Goal: Find specific page/section

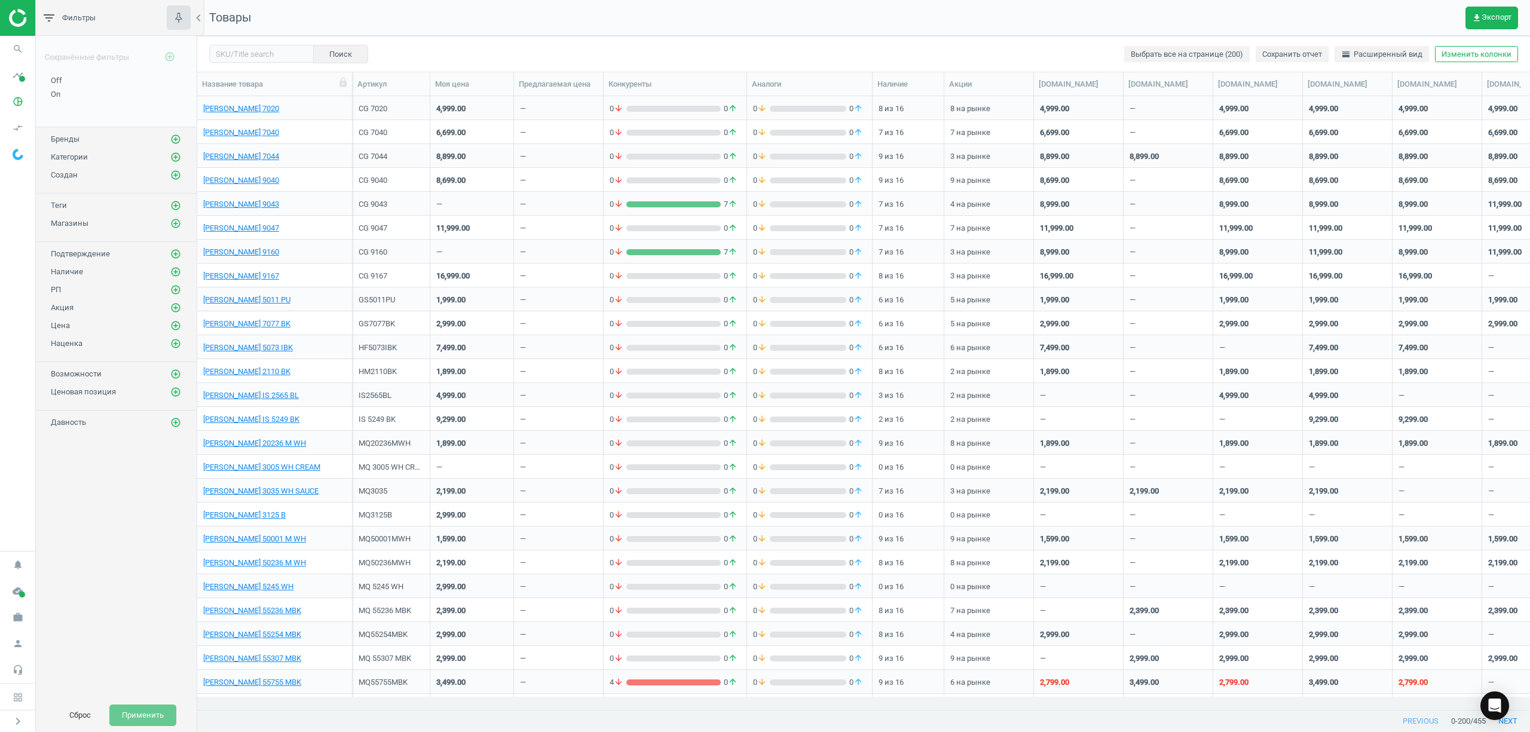
scroll to position [589, 1320]
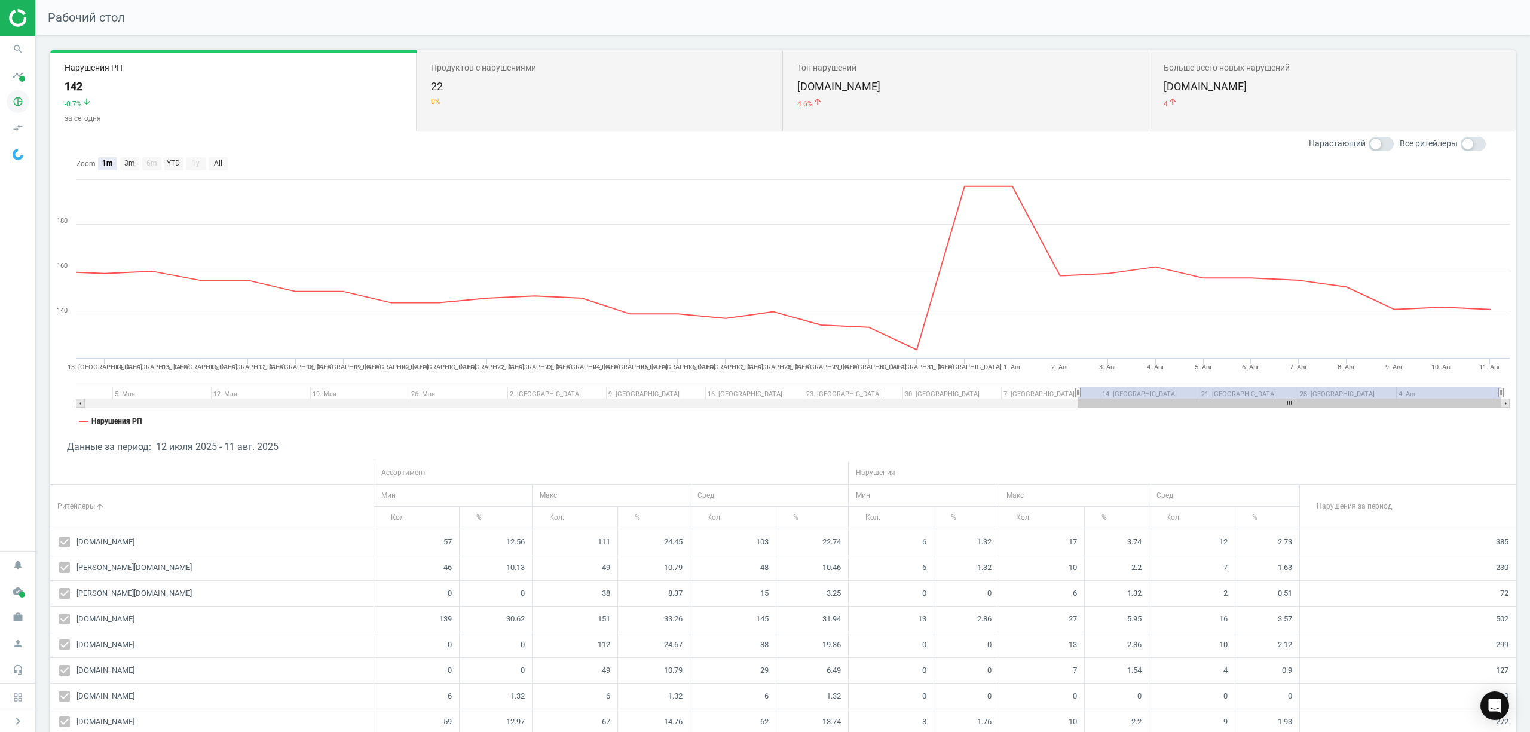
click at [20, 99] on icon "pie_chart_outlined" at bounding box center [18, 101] width 23 height 23
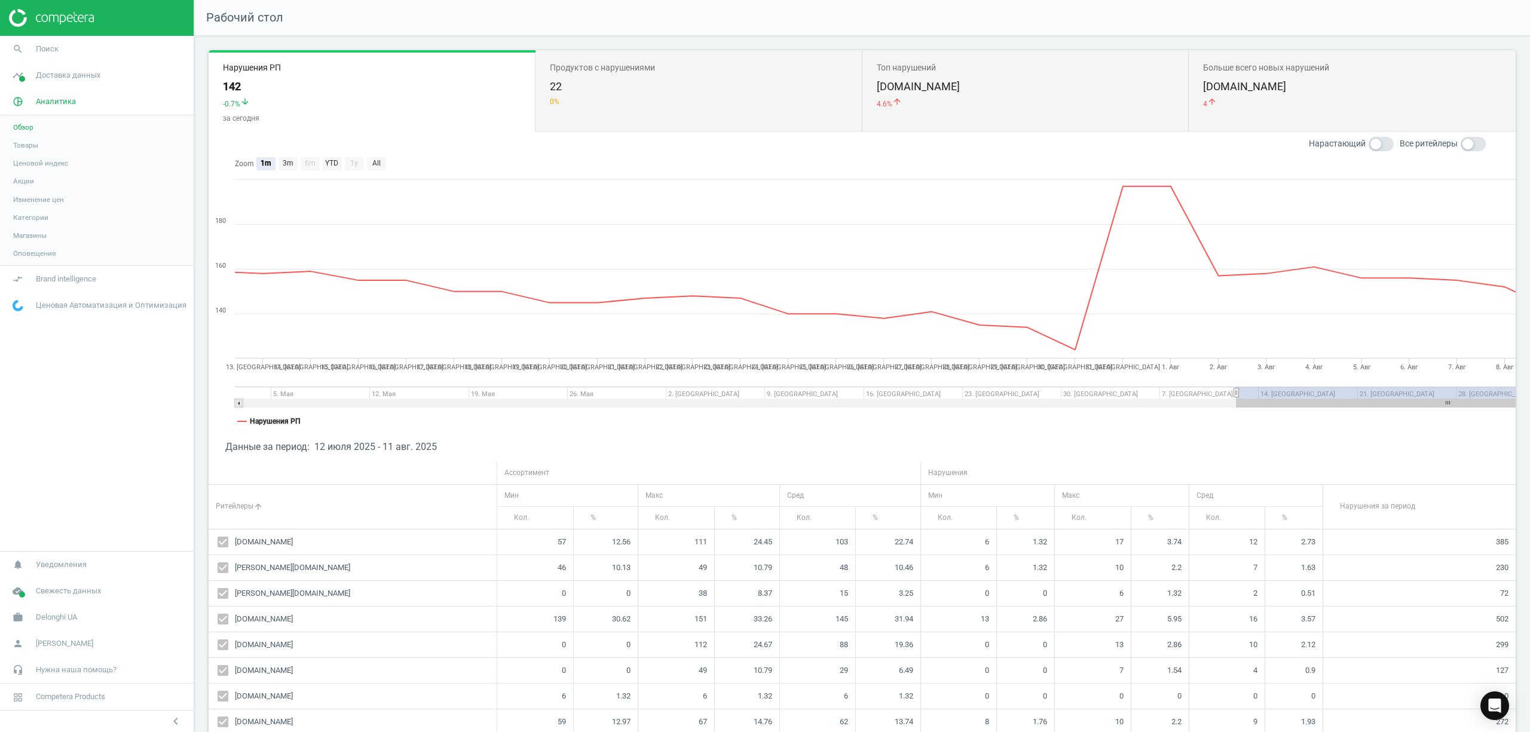
click at [27, 143] on span "Товары" at bounding box center [25, 145] width 25 height 10
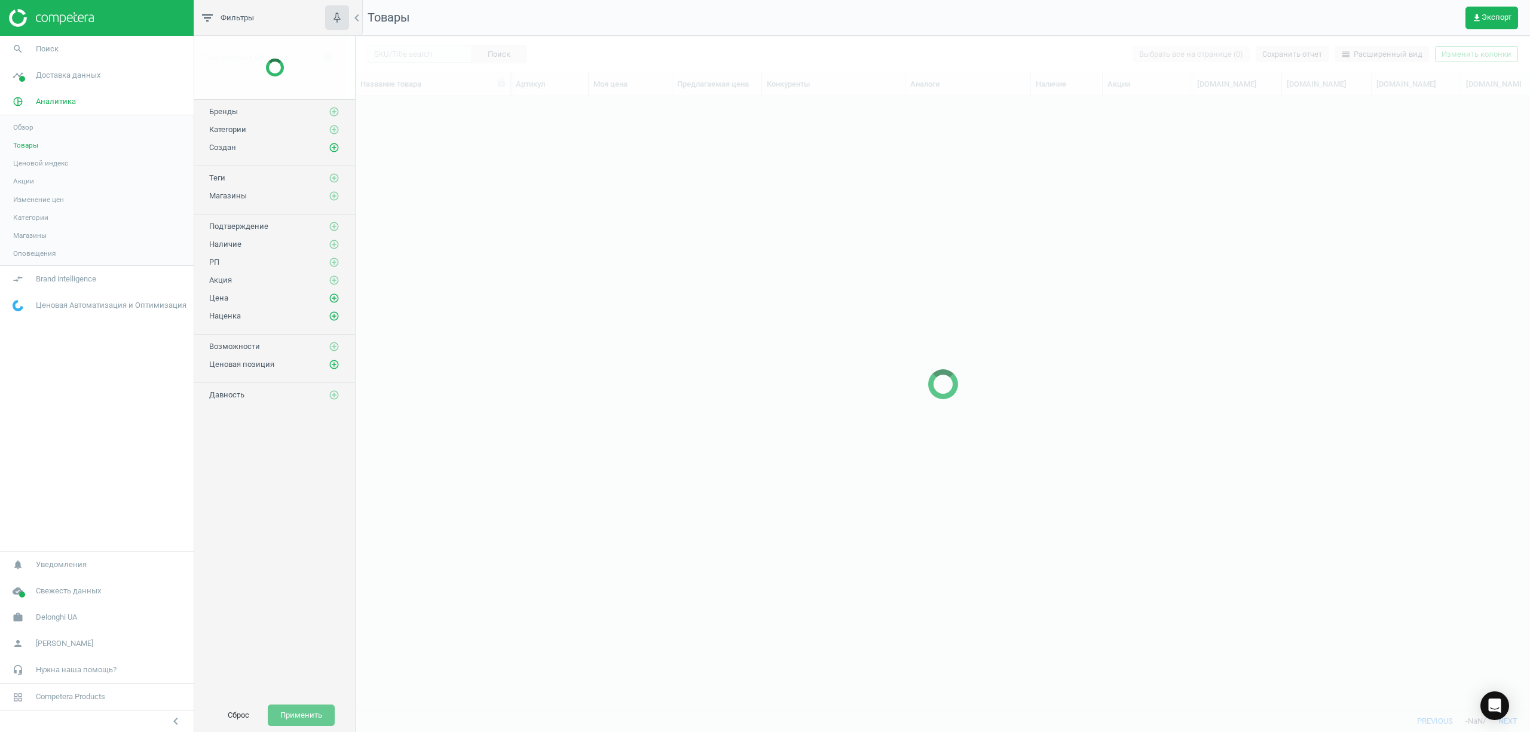
scroll to position [589, 1162]
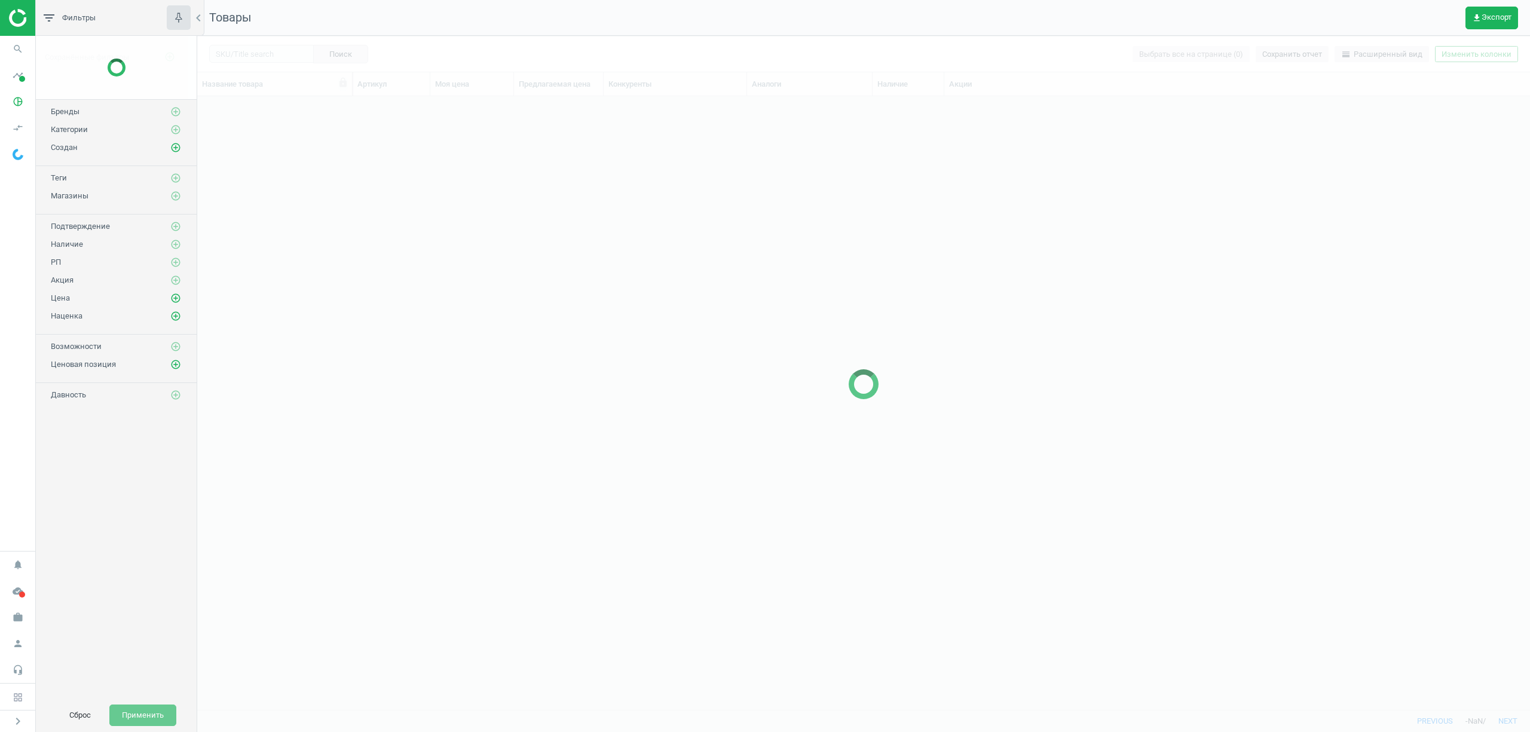
scroll to position [589, 1320]
